Goal: Information Seeking & Learning: Learn about a topic

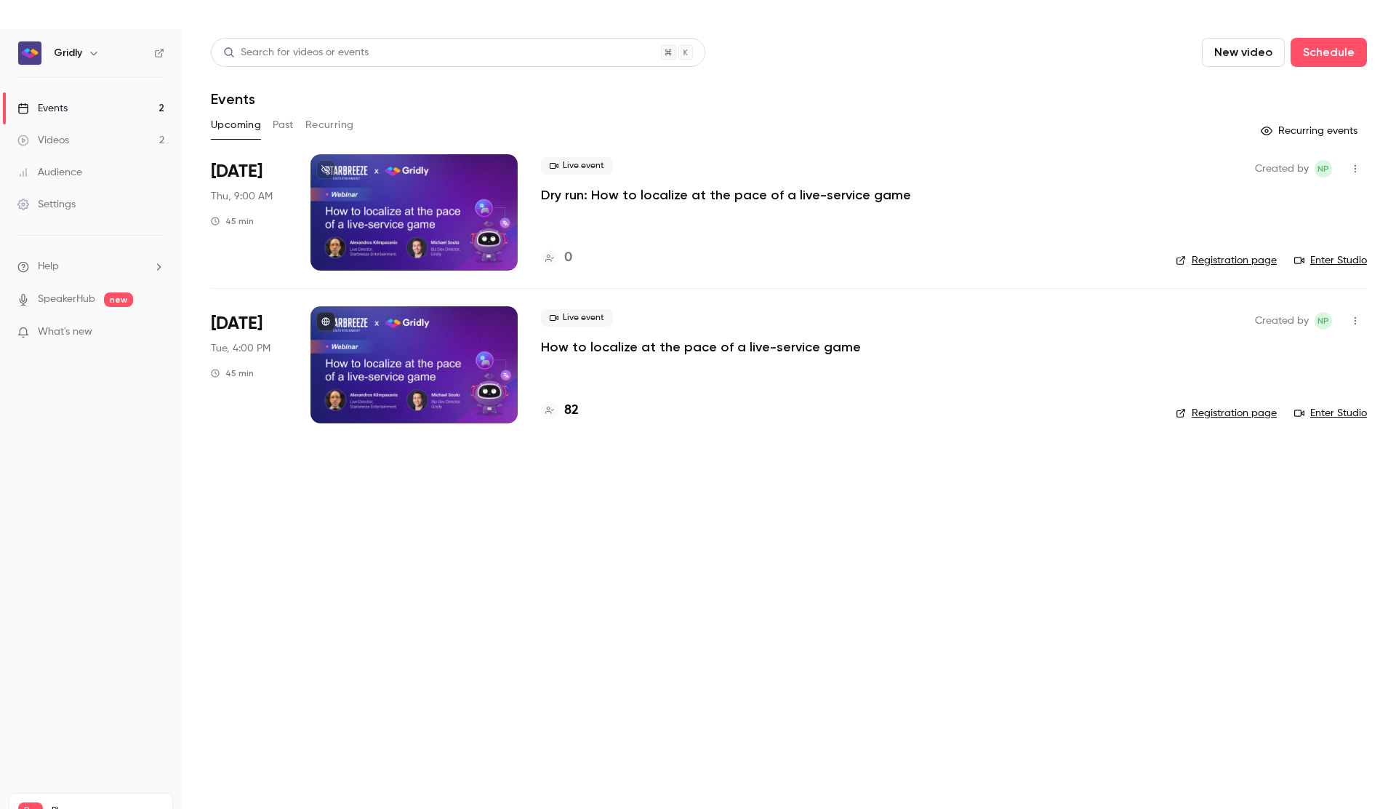
click at [748, 352] on p "How to localize at the pace of a live-service game" at bounding box center [701, 346] width 320 height 17
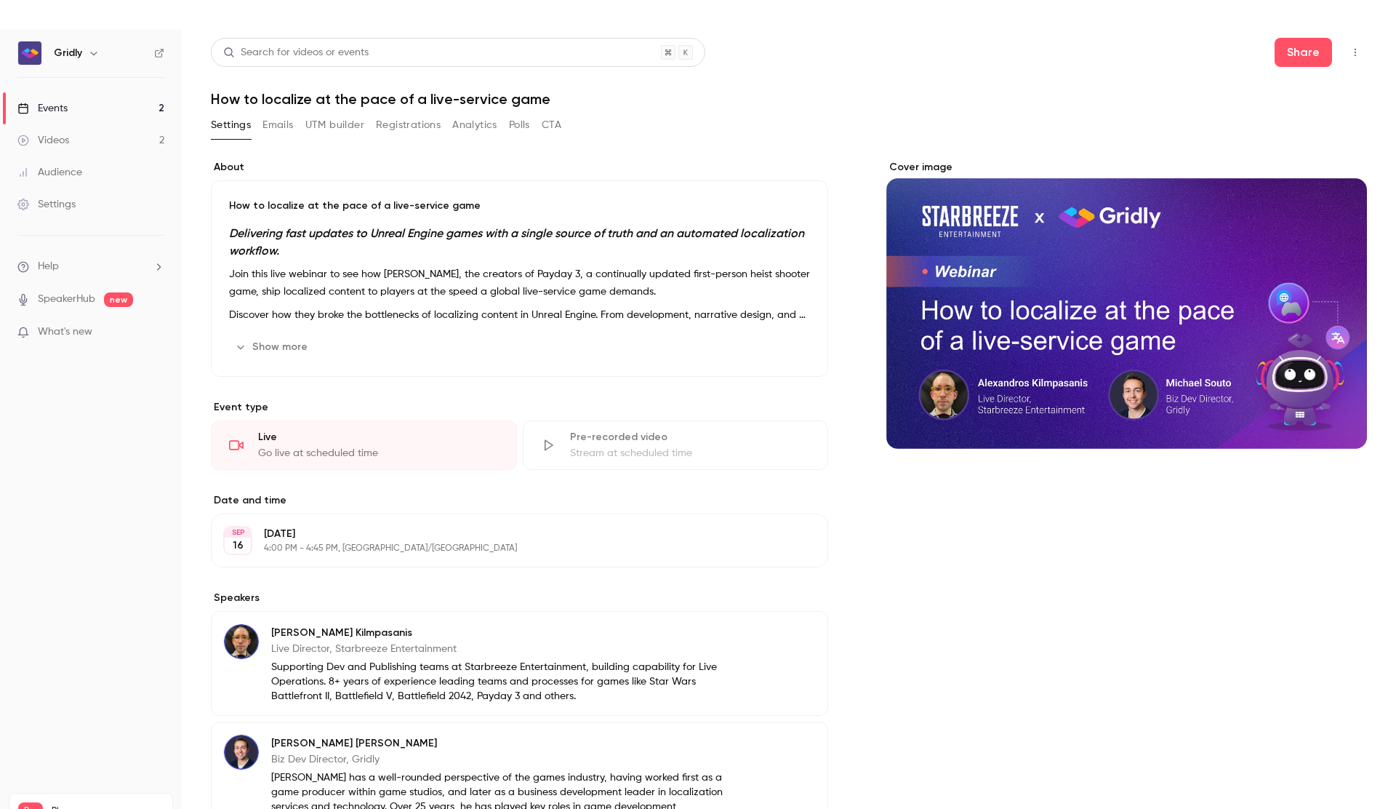
click at [468, 127] on button "Analytics" at bounding box center [474, 124] width 45 height 23
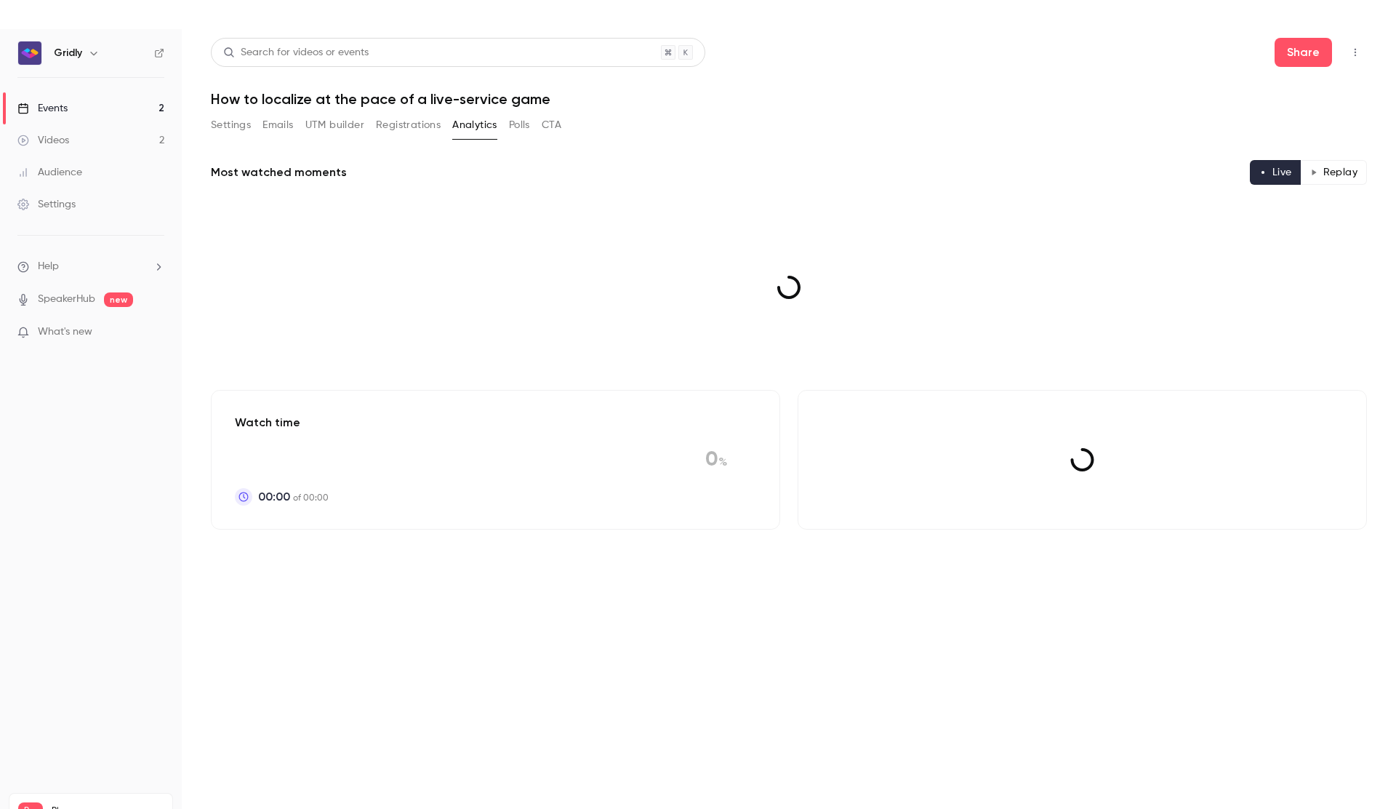
click at [413, 126] on button "Registrations" at bounding box center [408, 124] width 65 height 23
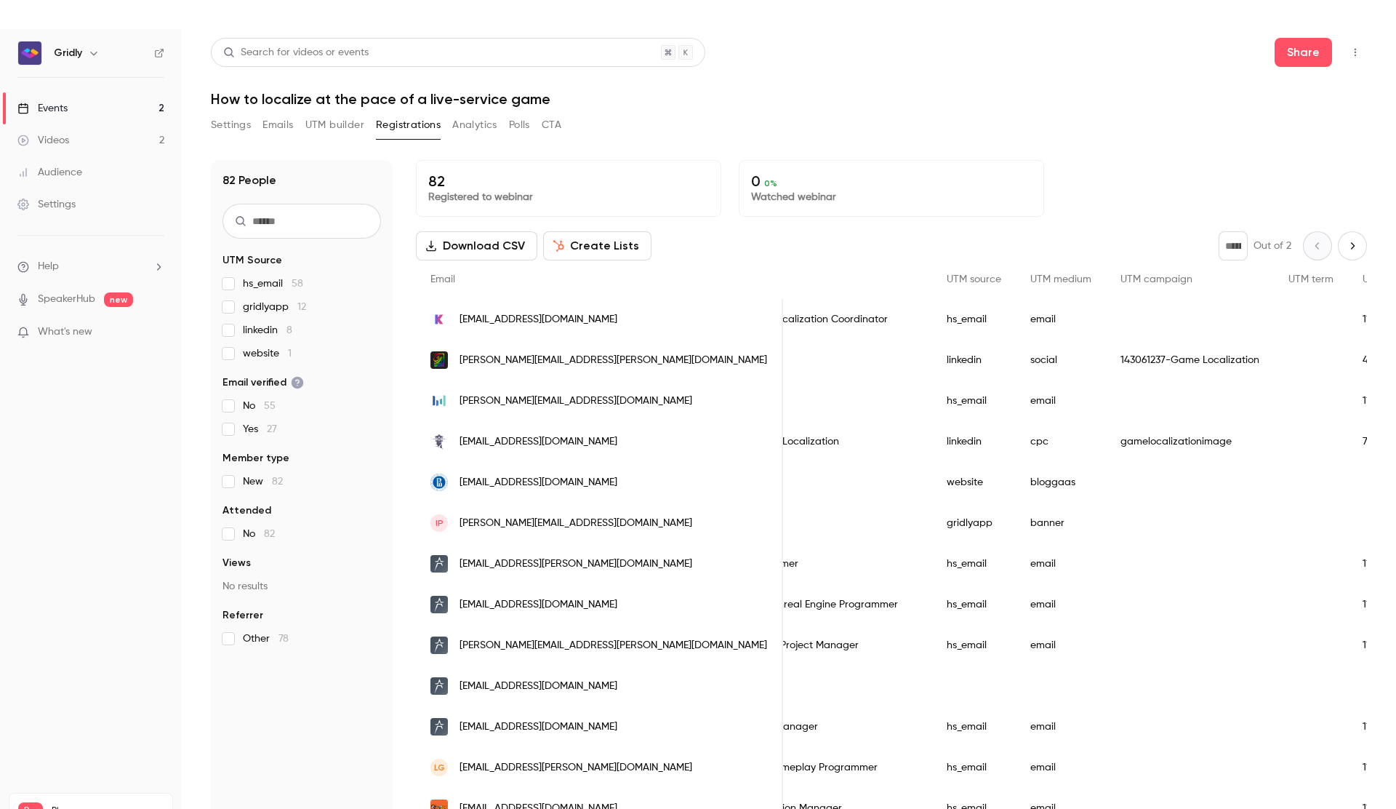
scroll to position [0, 762]
